Goal: Task Accomplishment & Management: Manage account settings

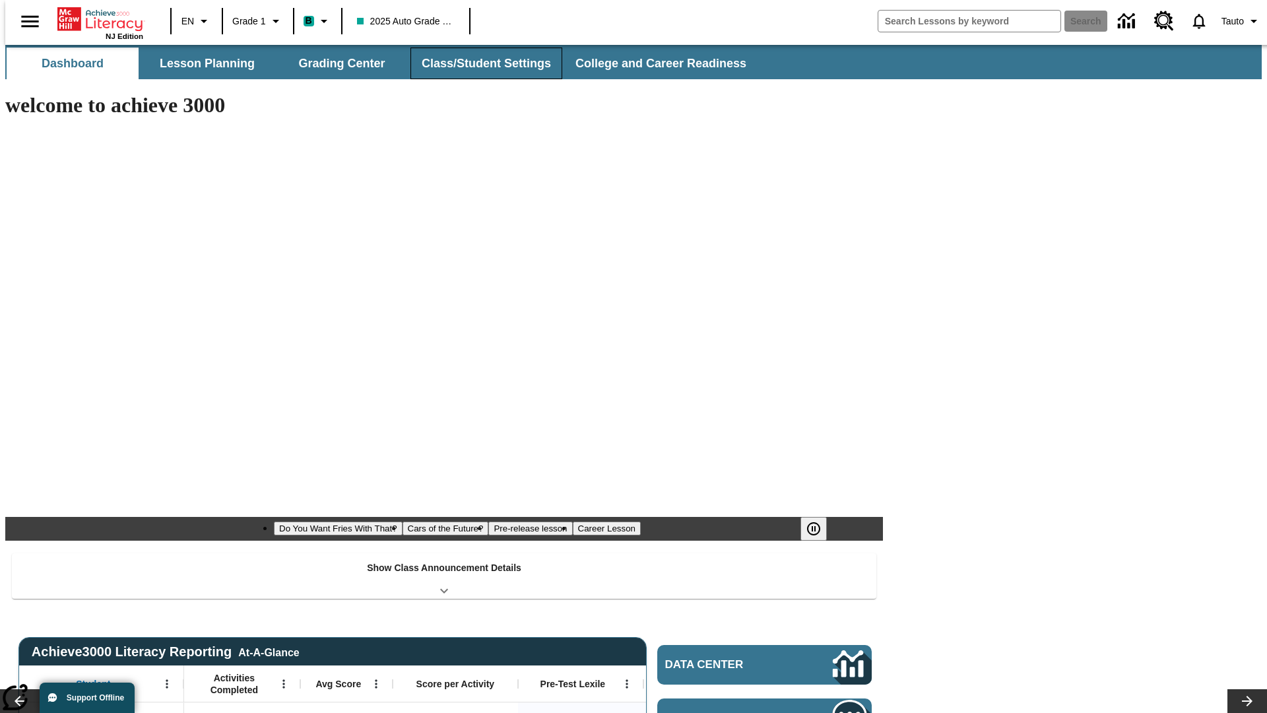
click at [479, 63] on button "Class/Student Settings" at bounding box center [487, 64] width 152 height 32
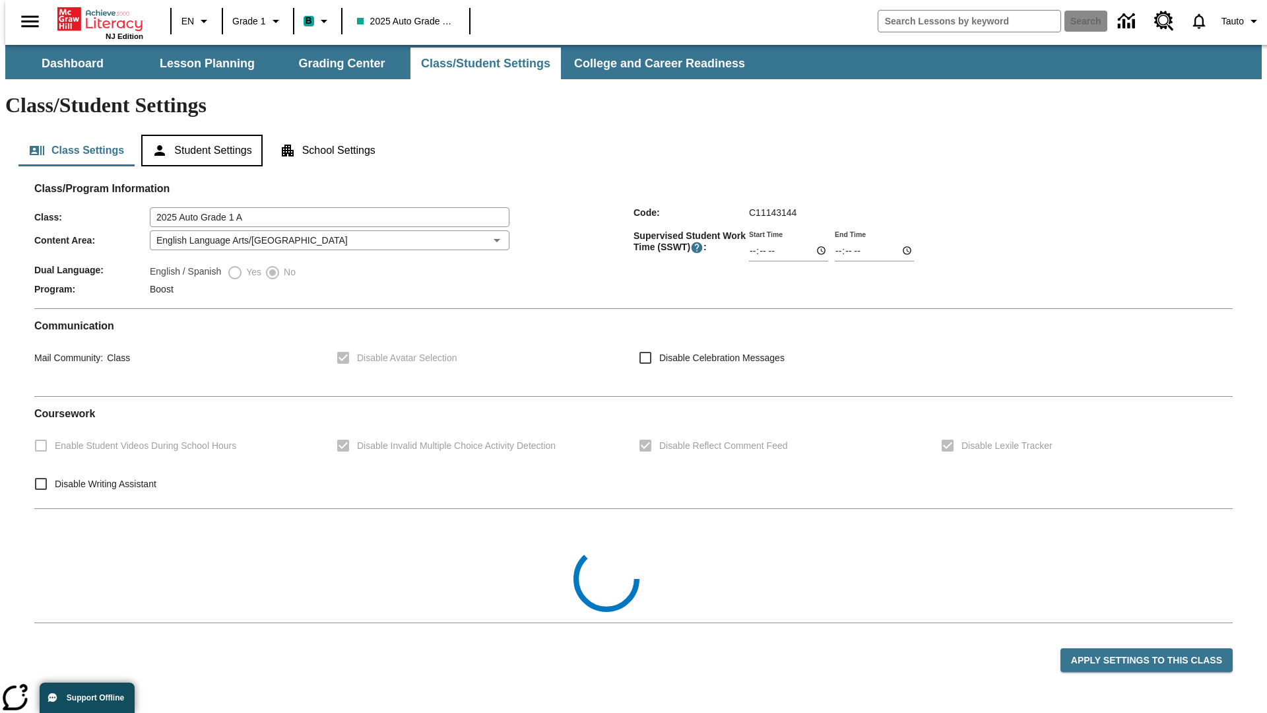
click at [199, 135] on button "Student Settings" at bounding box center [201, 151] width 121 height 32
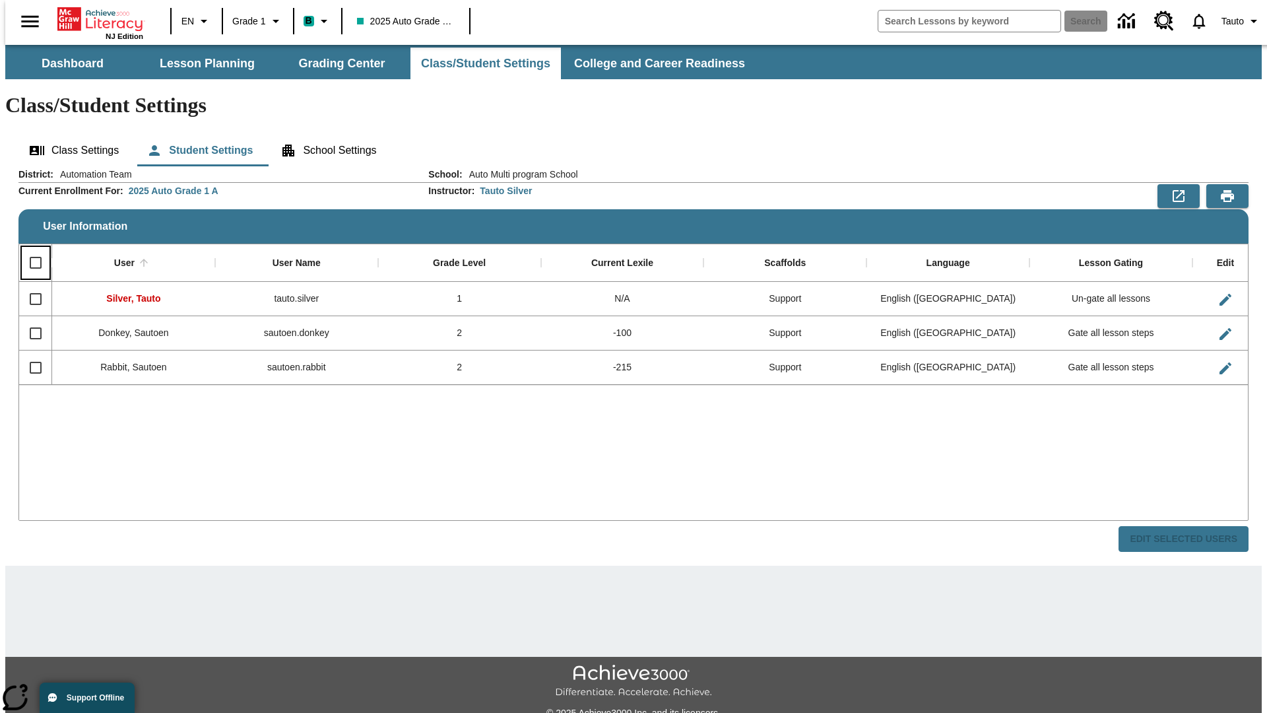
click at [30, 249] on input "Select all rows" at bounding box center [36, 263] width 28 height 28
checkbox input "true"
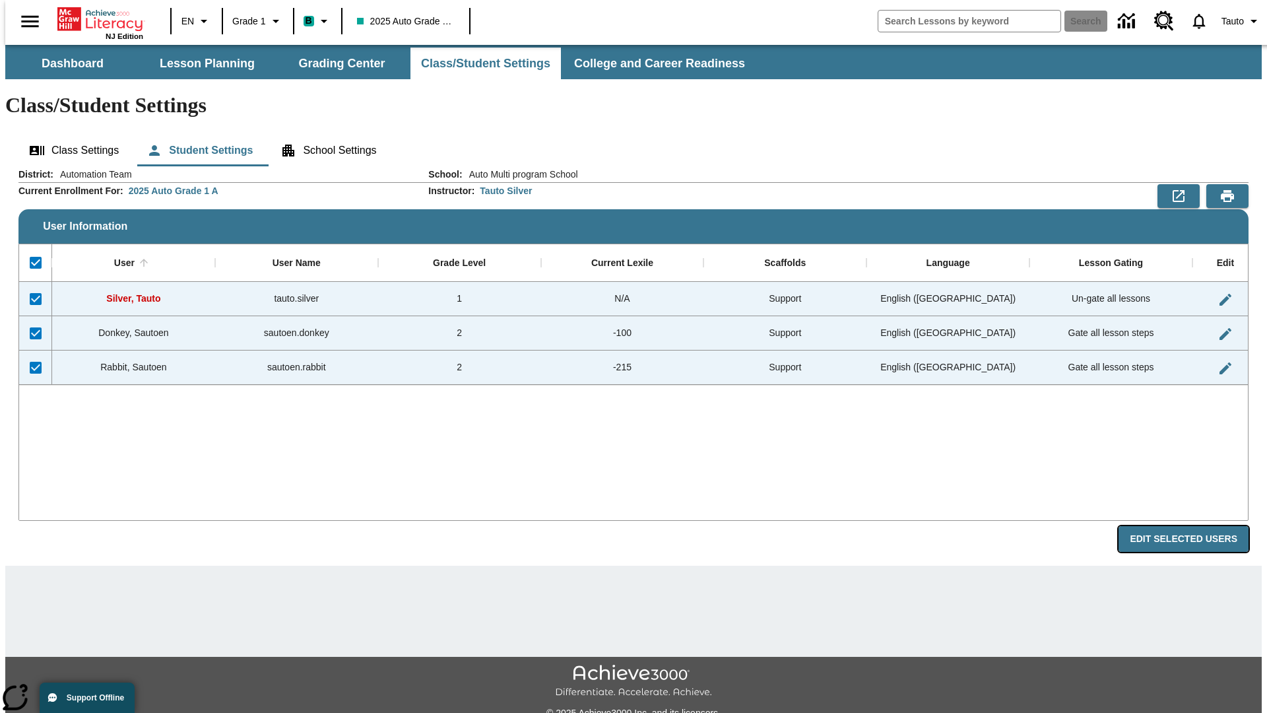
click at [1194, 526] on button "Edit Selected Users" at bounding box center [1184, 539] width 130 height 26
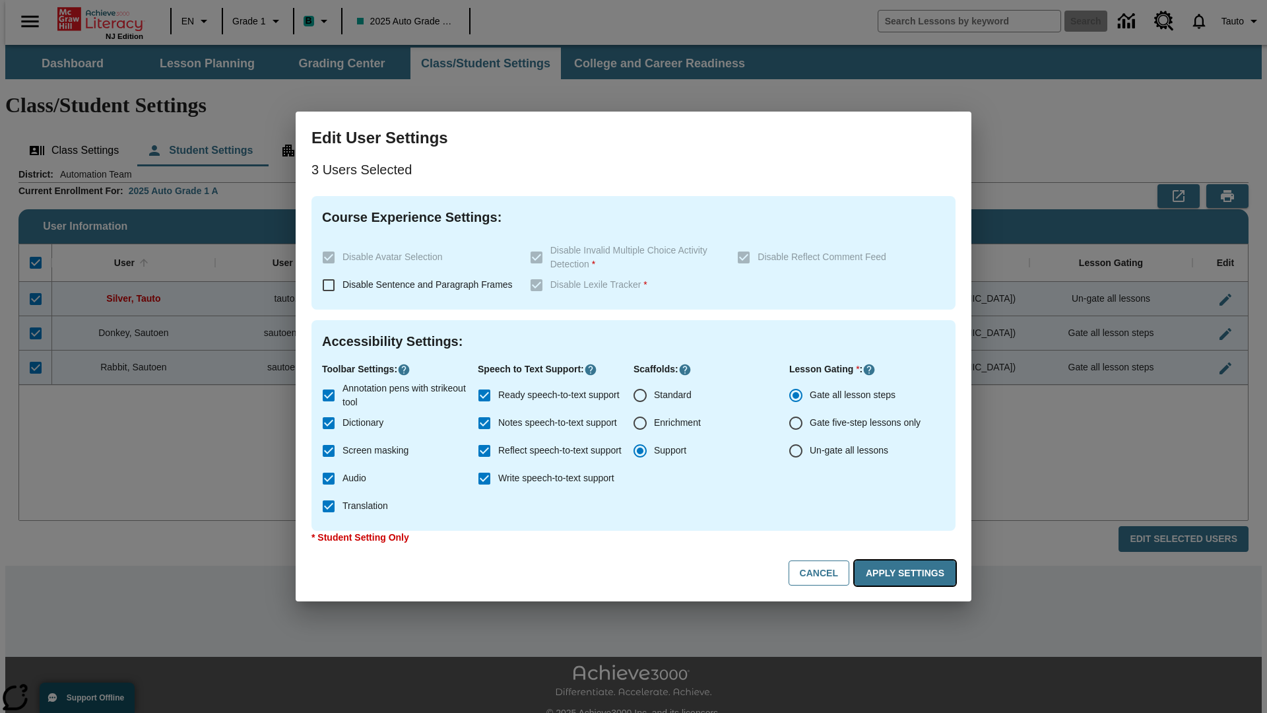
click at [908, 573] on button "Apply Settings" at bounding box center [905, 573] width 101 height 26
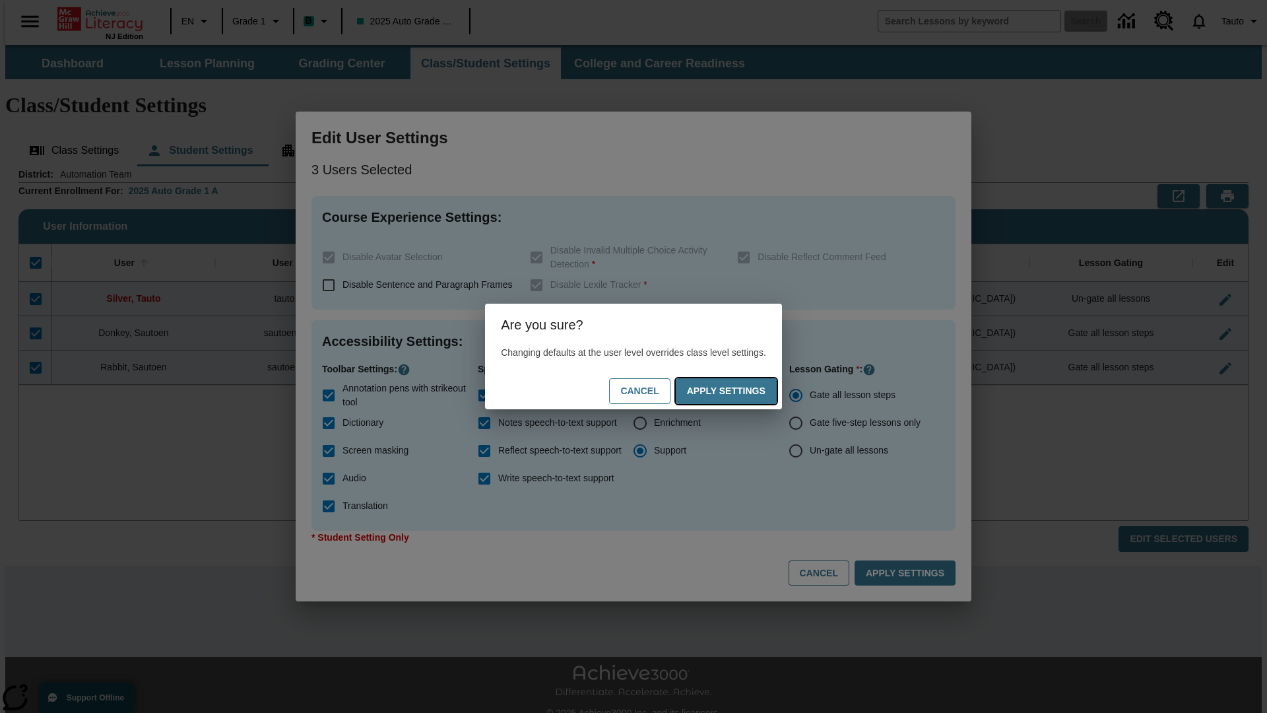
click at [739, 391] on button "Apply Settings" at bounding box center [726, 391] width 101 height 26
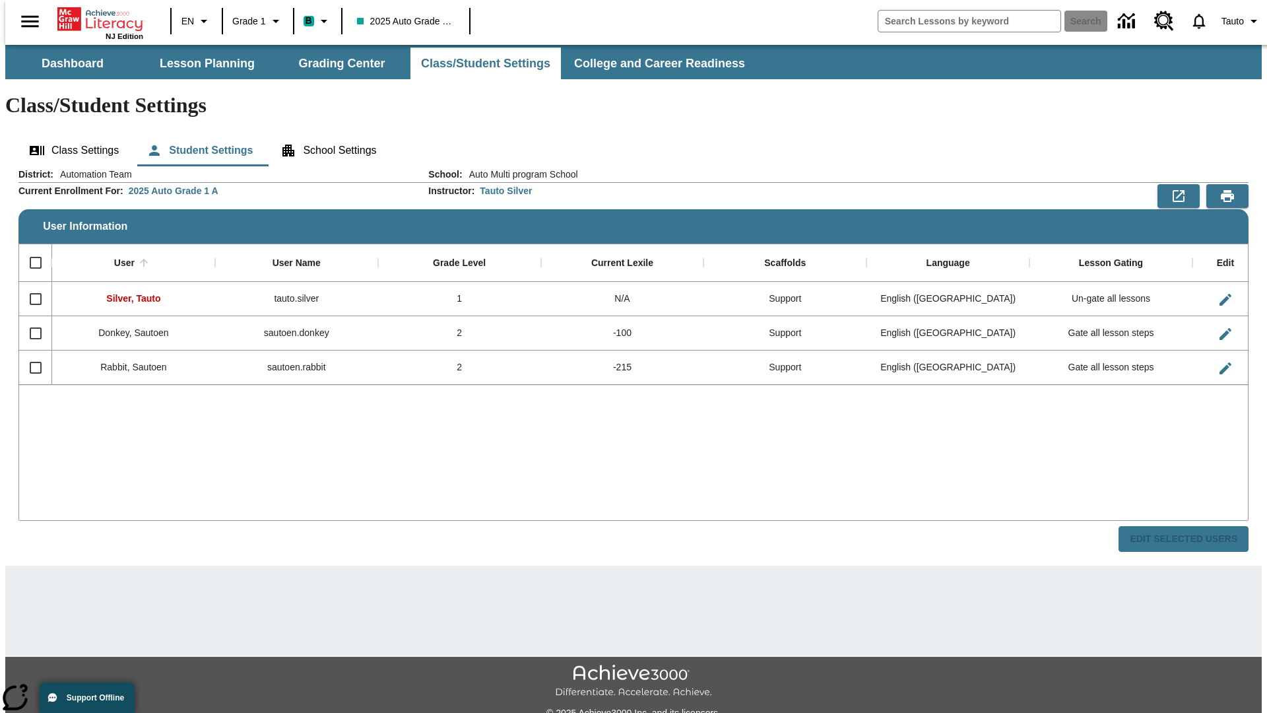
checkbox input "false"
click at [1235, 21] on span "Tauto" at bounding box center [1233, 22] width 22 height 14
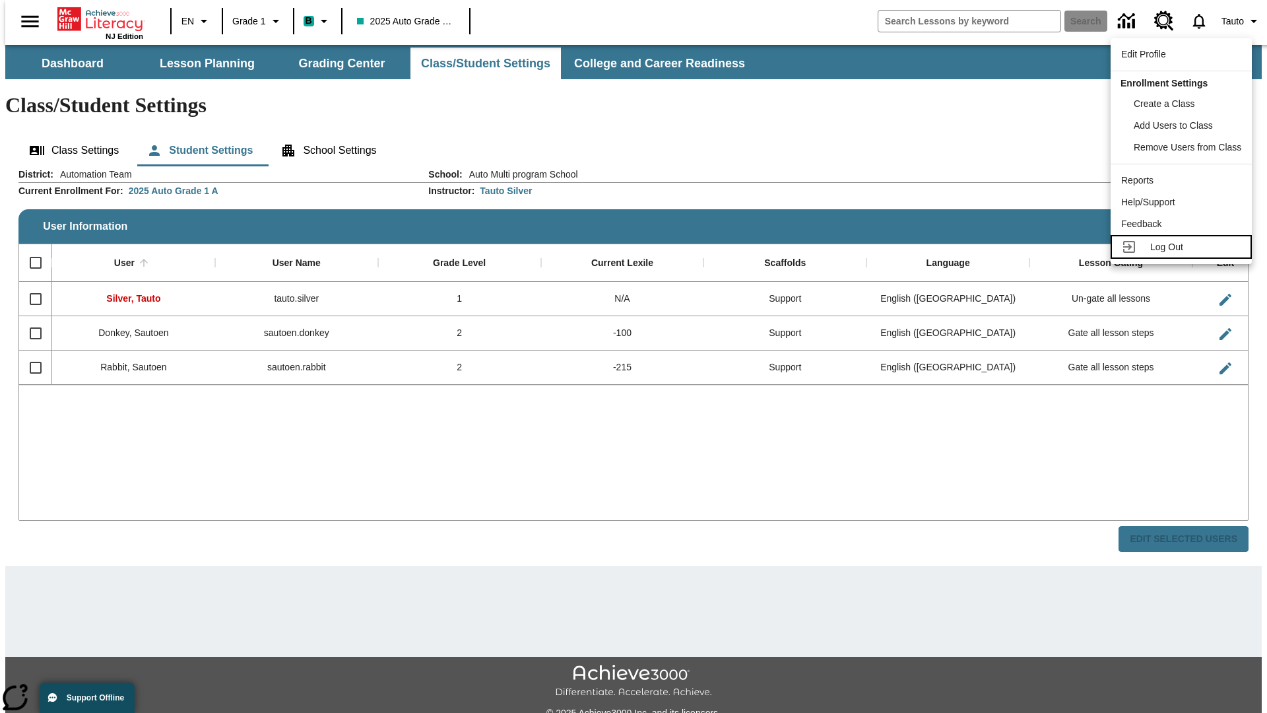
click at [1184, 247] on span "Log Out" at bounding box center [1167, 247] width 33 height 11
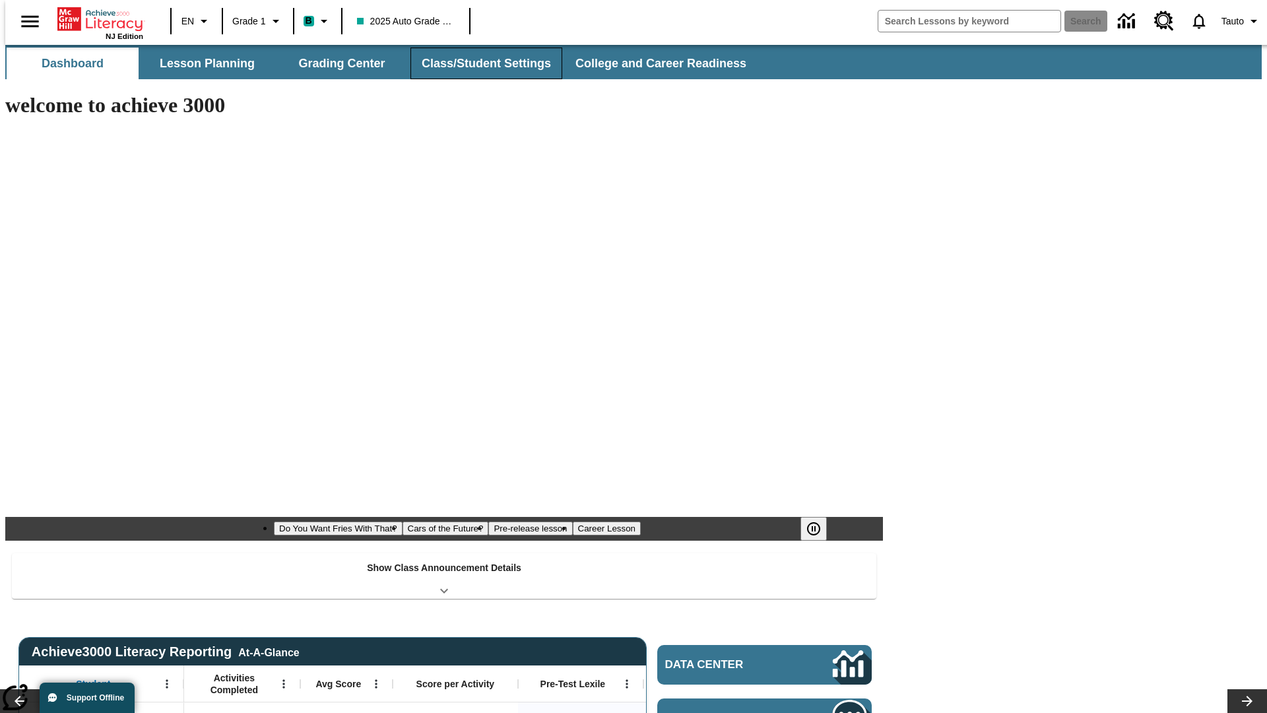
click at [479, 63] on button "Class/Student Settings" at bounding box center [487, 64] width 152 height 32
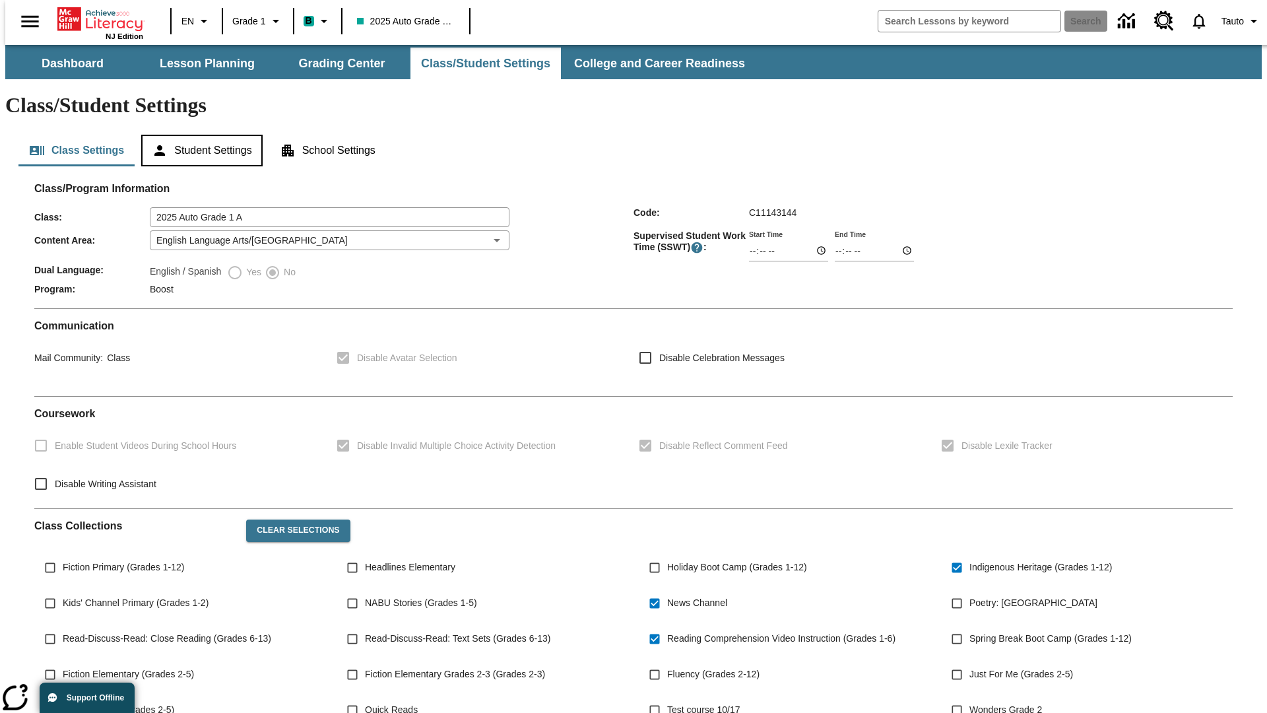
click at [199, 135] on button "Student Settings" at bounding box center [201, 151] width 121 height 32
